Goal: Transaction & Acquisition: Obtain resource

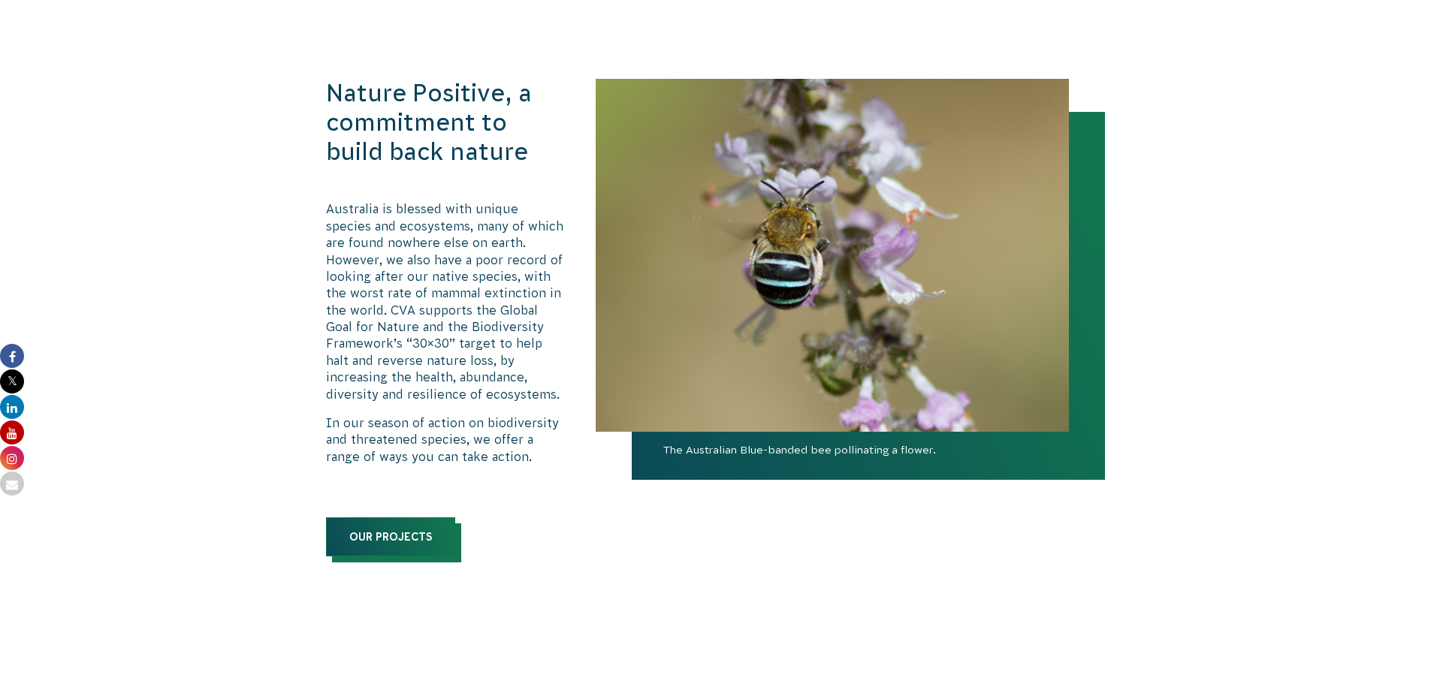
click at [391, 536] on link "Our Projects" at bounding box center [390, 537] width 129 height 39
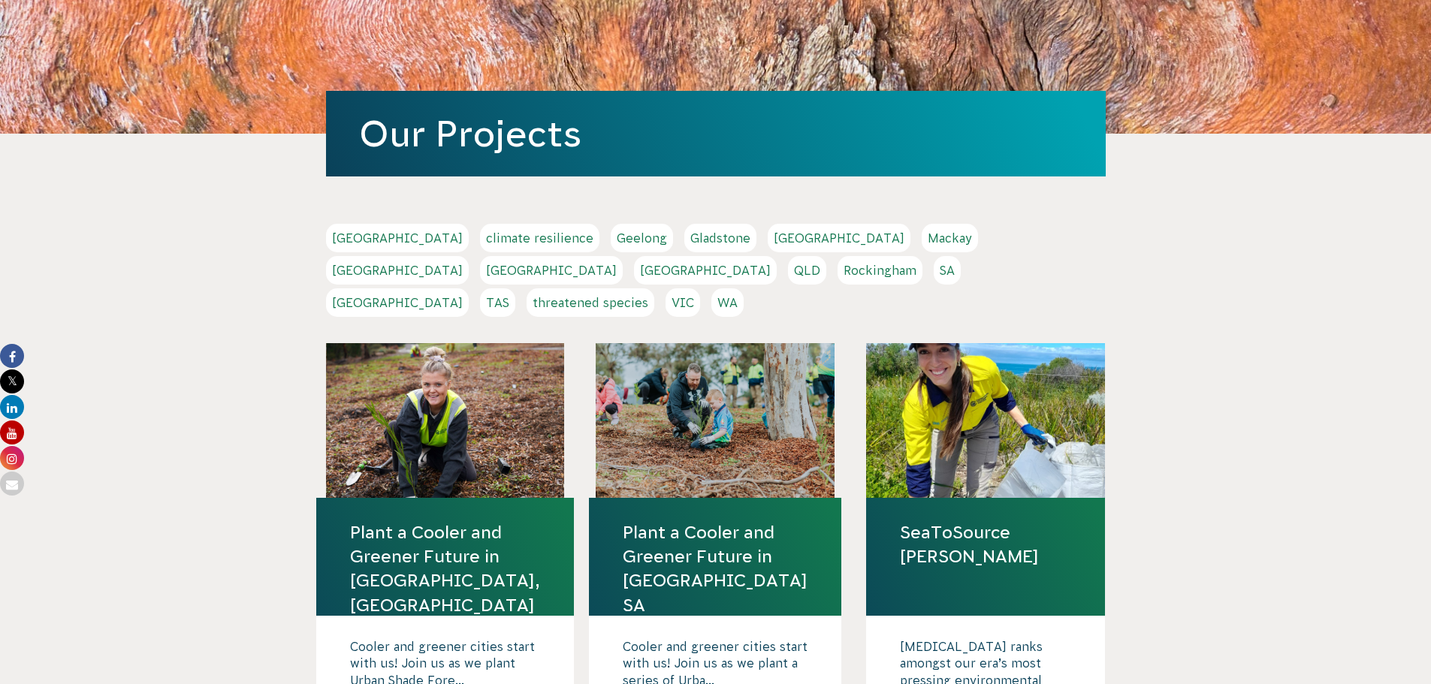
click at [700, 288] on link "VIC" at bounding box center [682, 302] width 35 height 29
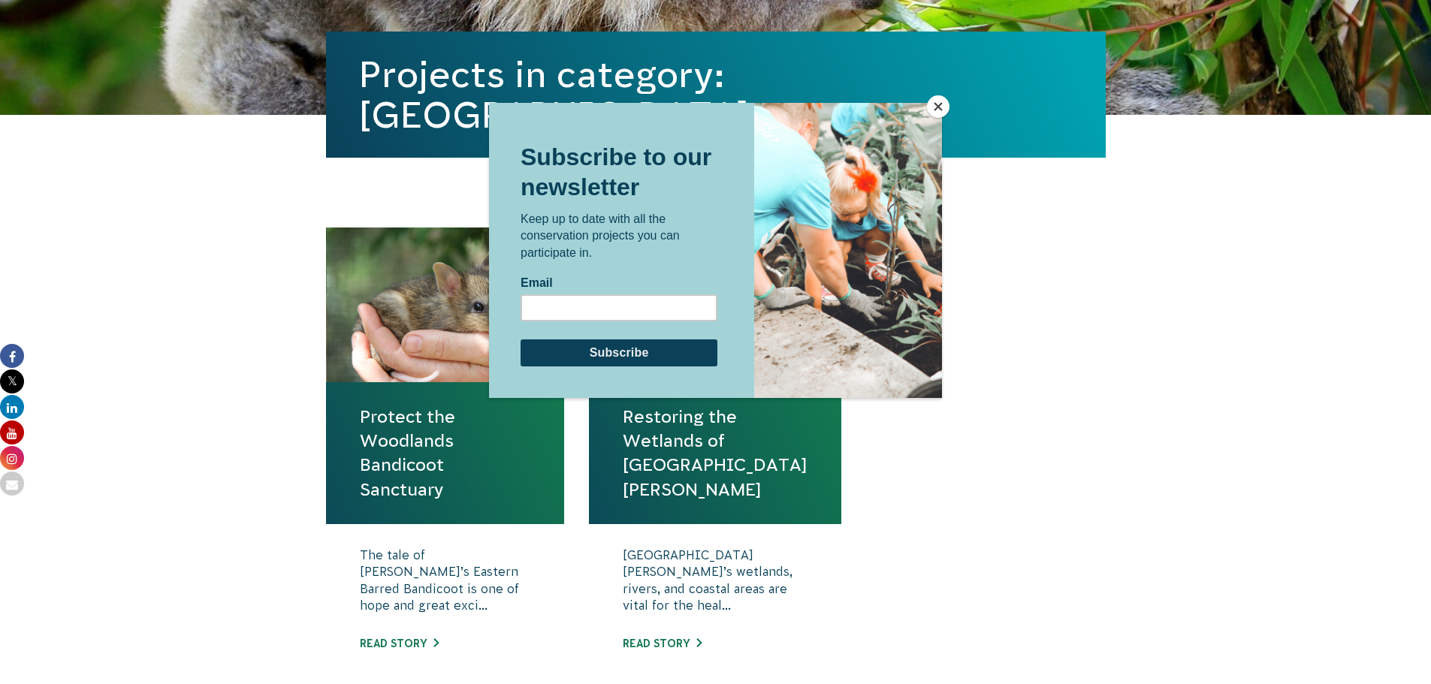
scroll to position [376, 0]
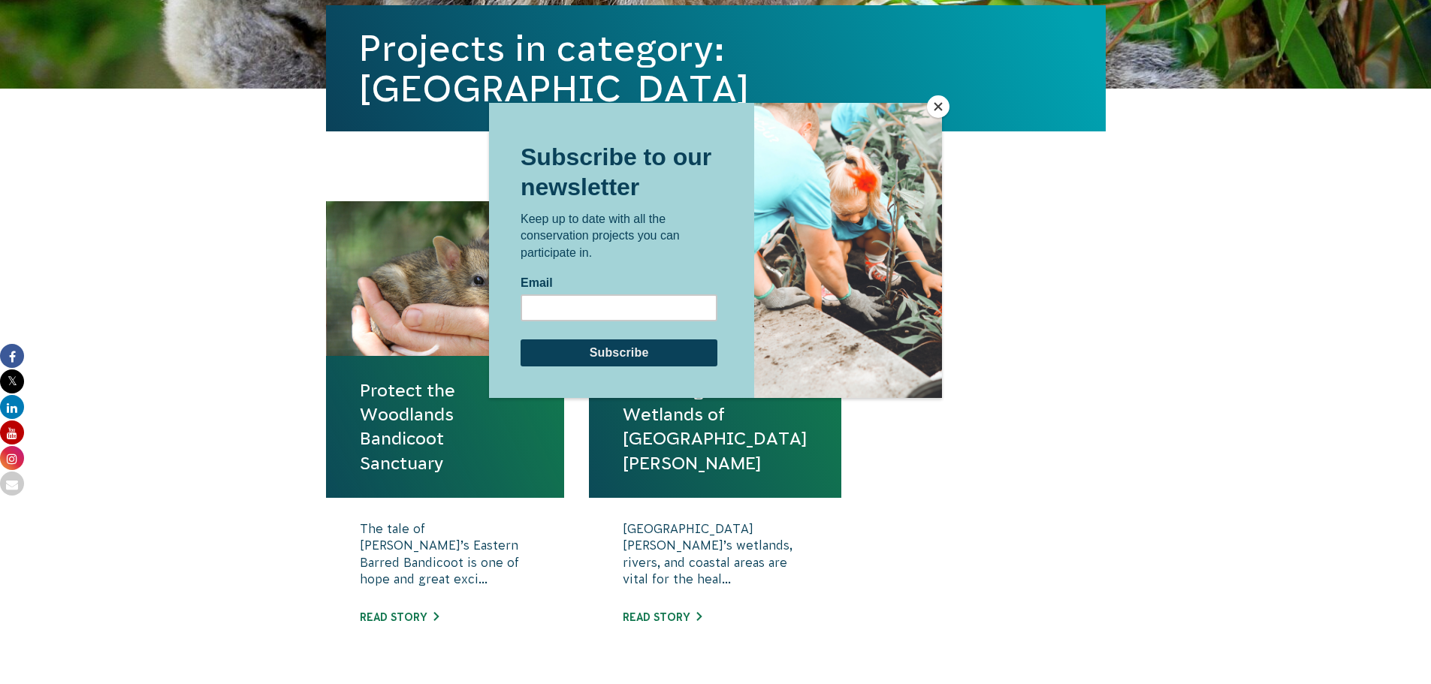
click at [233, 446] on div at bounding box center [715, 342] width 1431 height 684
click at [931, 106] on button "Close" at bounding box center [938, 106] width 23 height 23
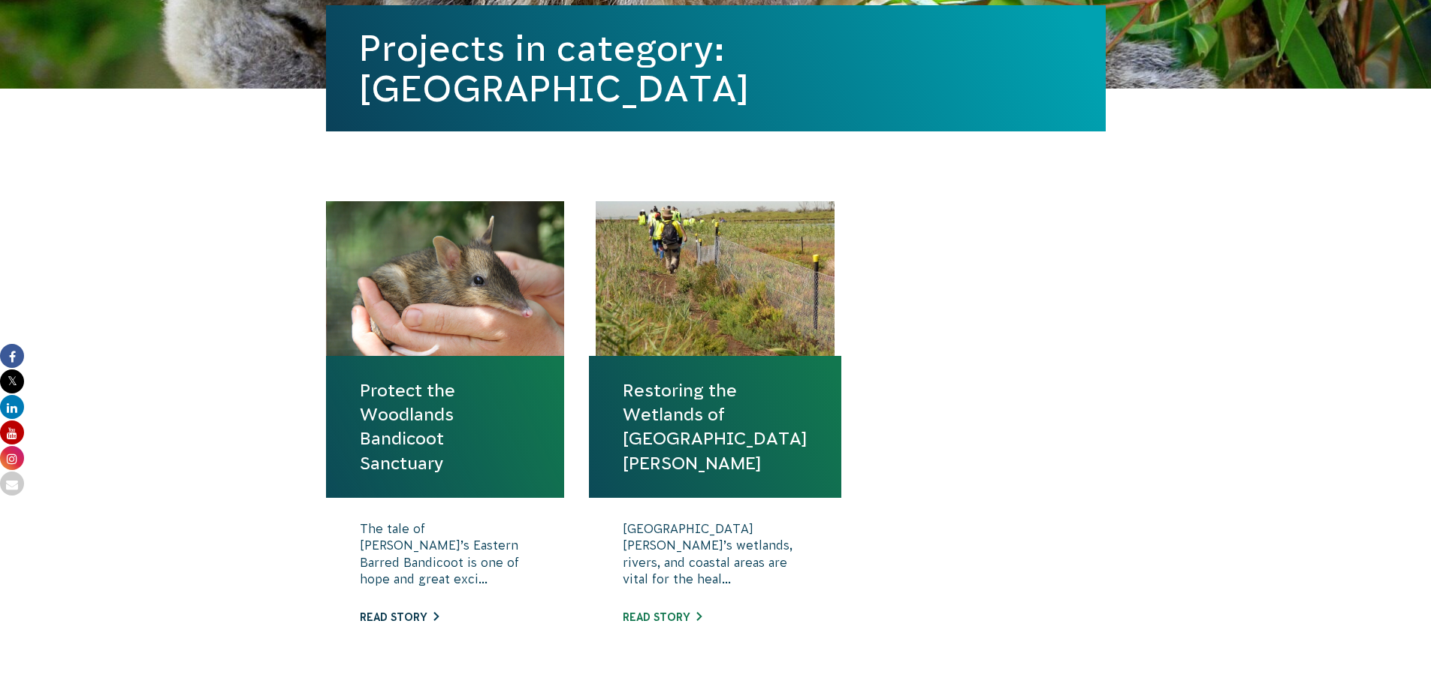
click at [409, 615] on link "Read story" at bounding box center [399, 617] width 79 height 12
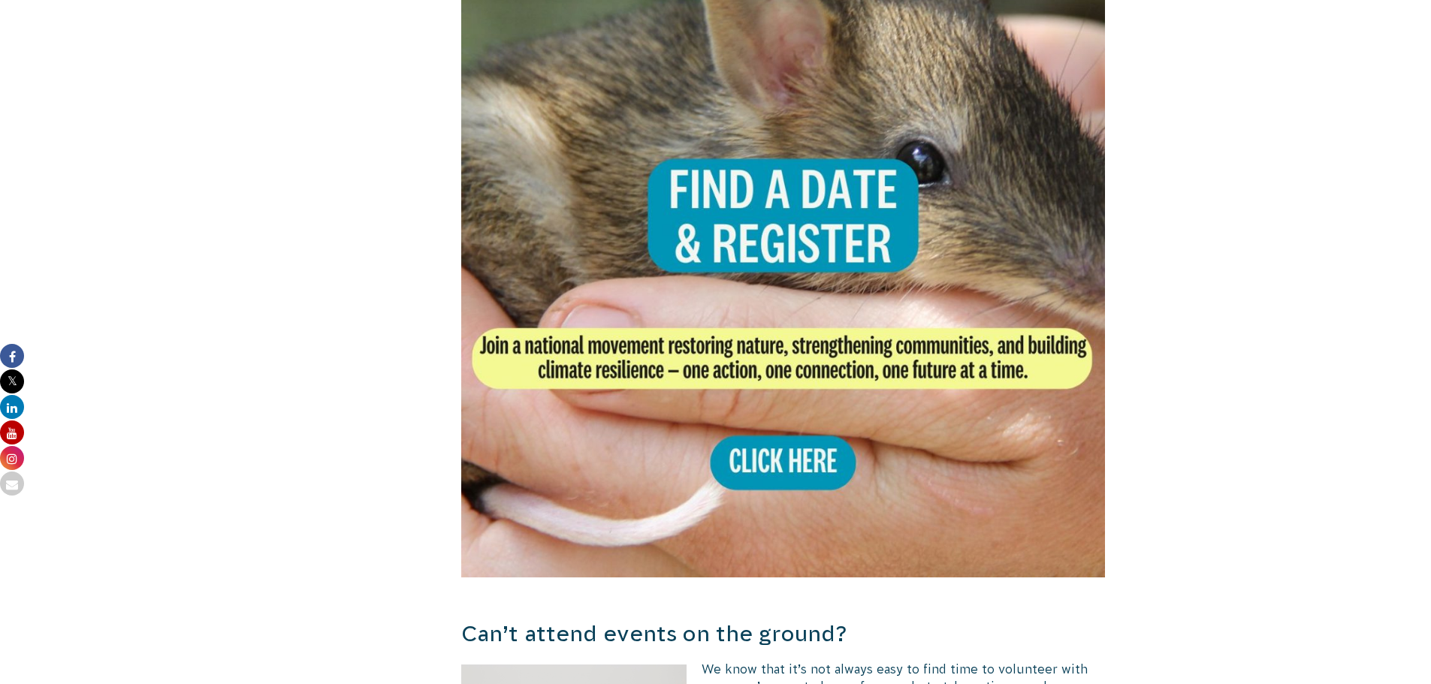
scroll to position [3005, 0]
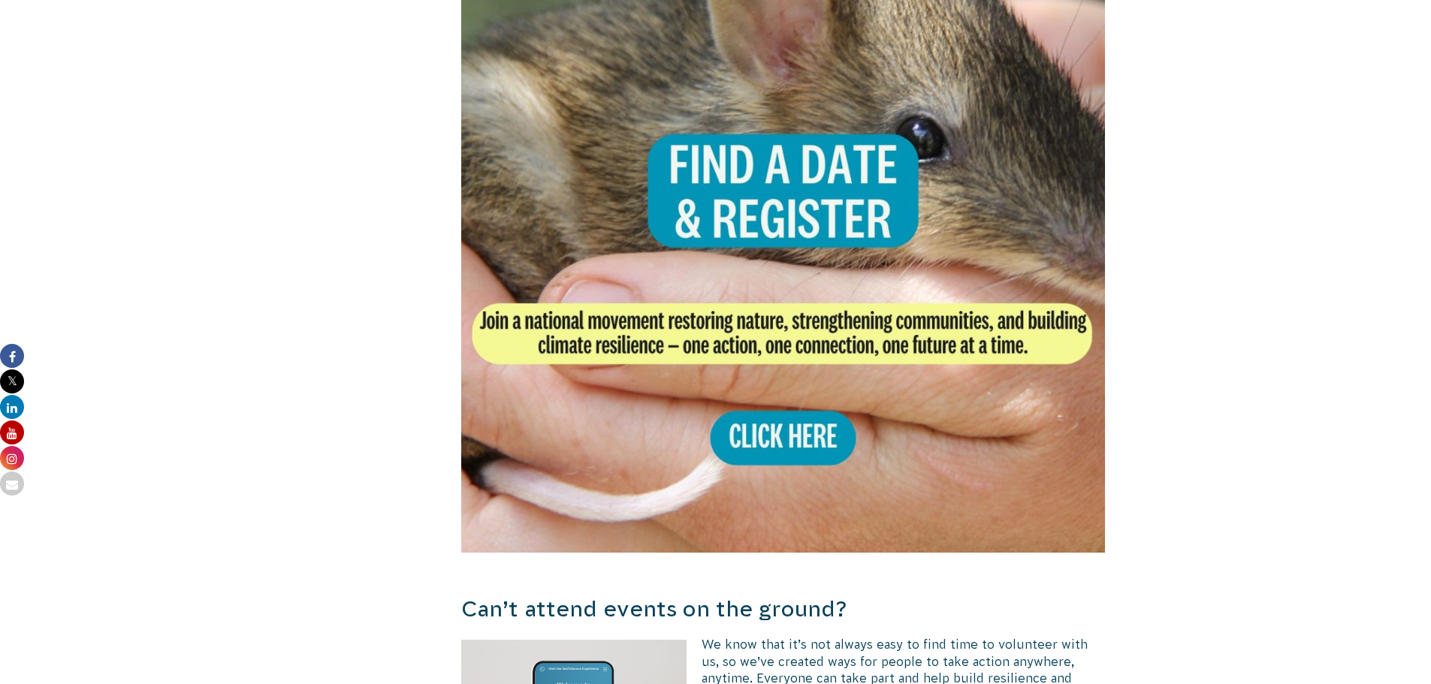
click at [777, 425] on img at bounding box center [783, 230] width 644 height 644
